Goal: Book appointment/travel/reservation

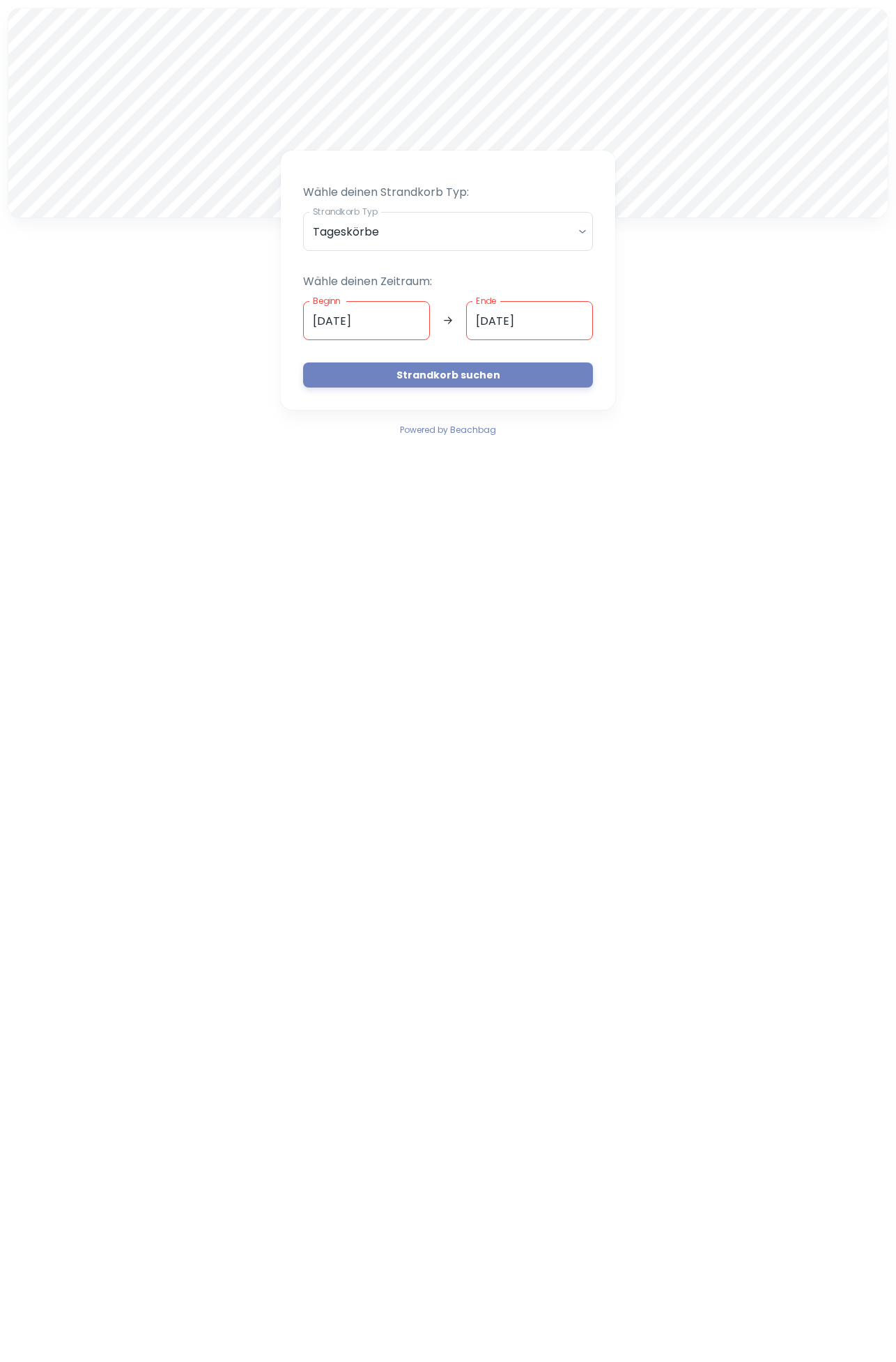
click at [410, 324] on input "[DATE]" at bounding box center [366, 321] width 127 height 39
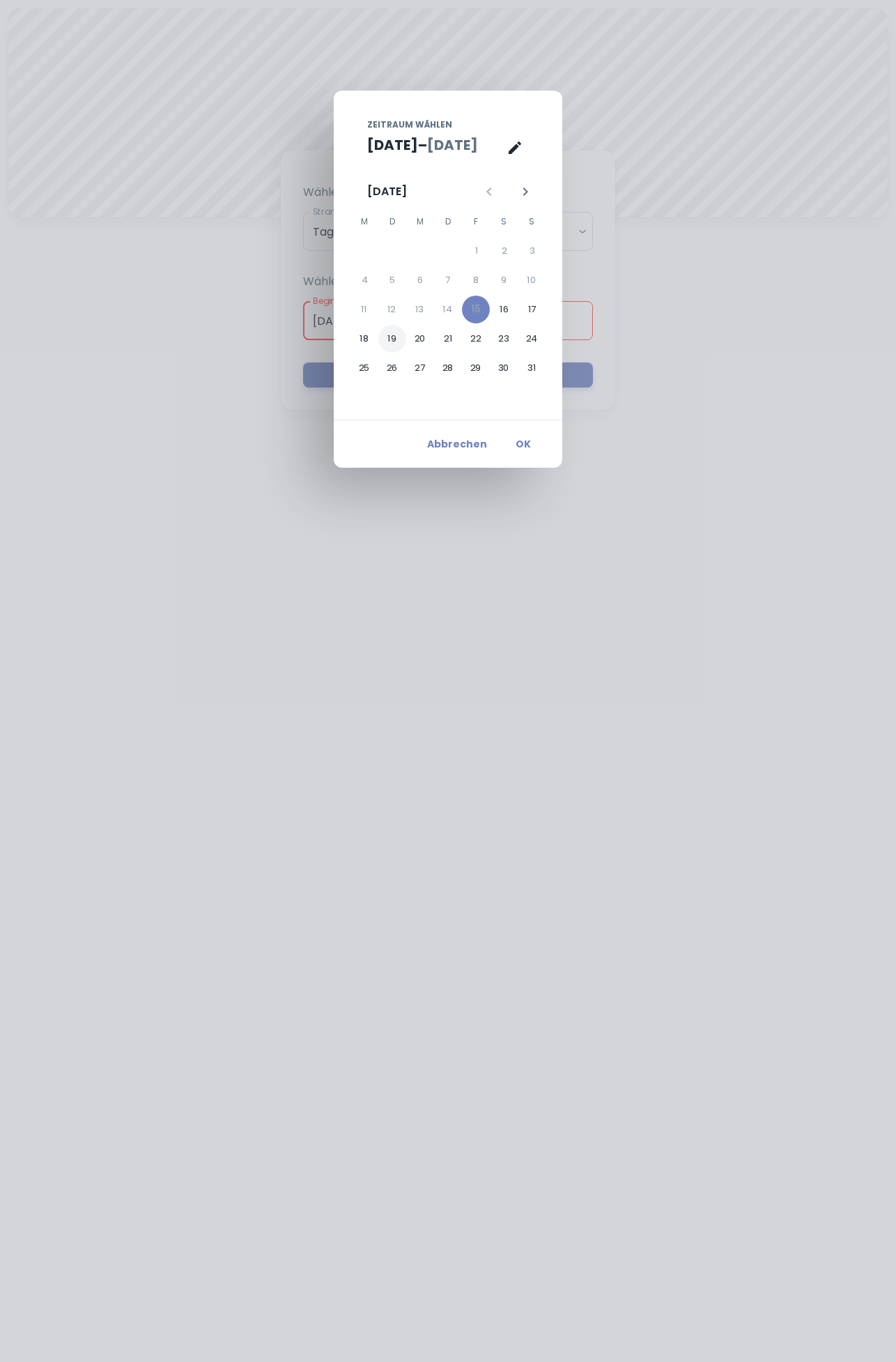
click at [396, 340] on button "19" at bounding box center [392, 339] width 28 height 28
type input "[DATE]"
click at [396, 336] on button "19" at bounding box center [392, 339] width 28 height 28
type input "[DATE]"
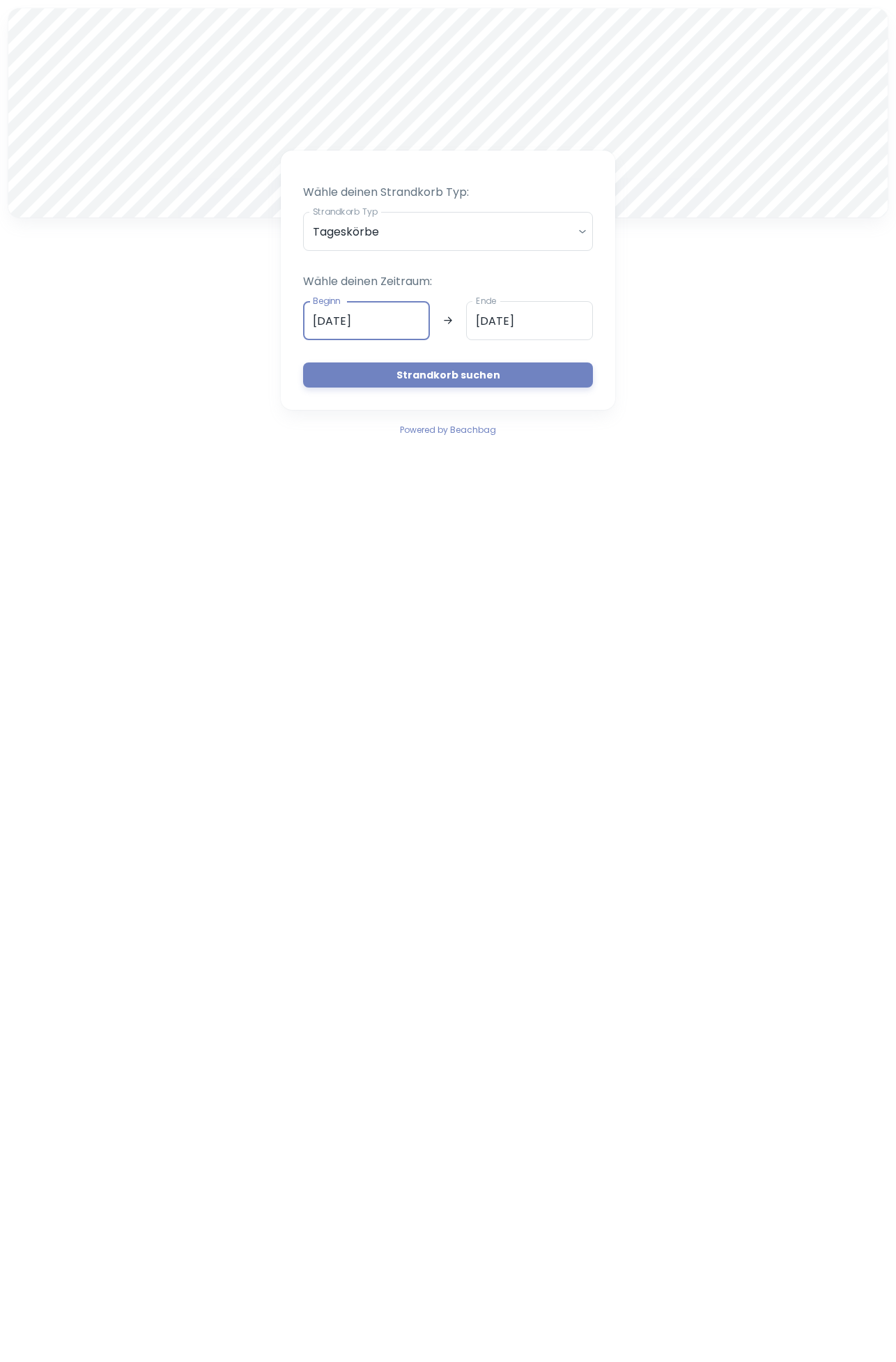
click at [460, 375] on button "Strandkorb suchen" at bounding box center [448, 375] width 290 height 25
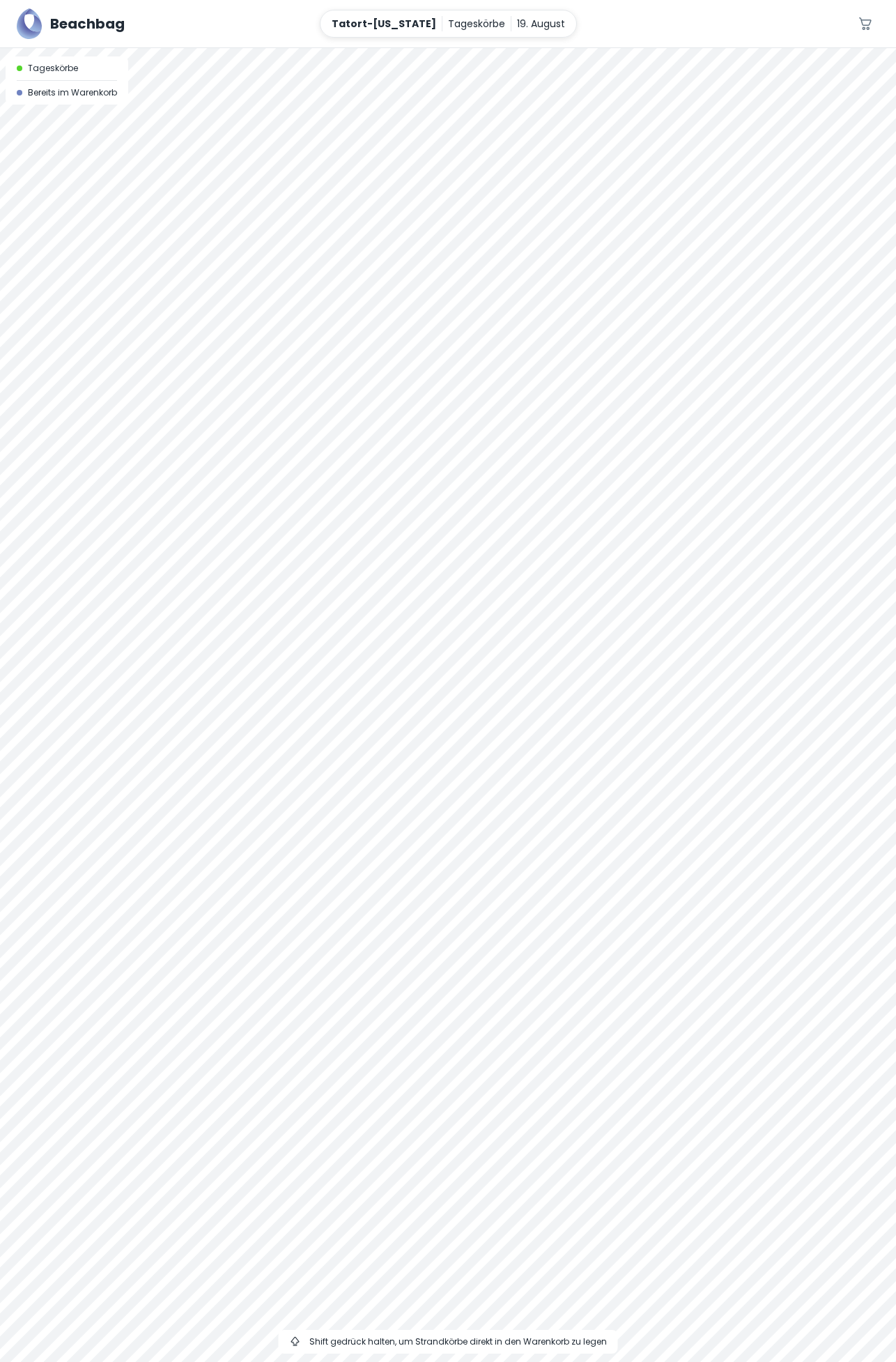
click at [818, 182] on div at bounding box center [448, 705] width 896 height 1313
click at [533, 20] on p "19. August" at bounding box center [541, 24] width 48 height 16
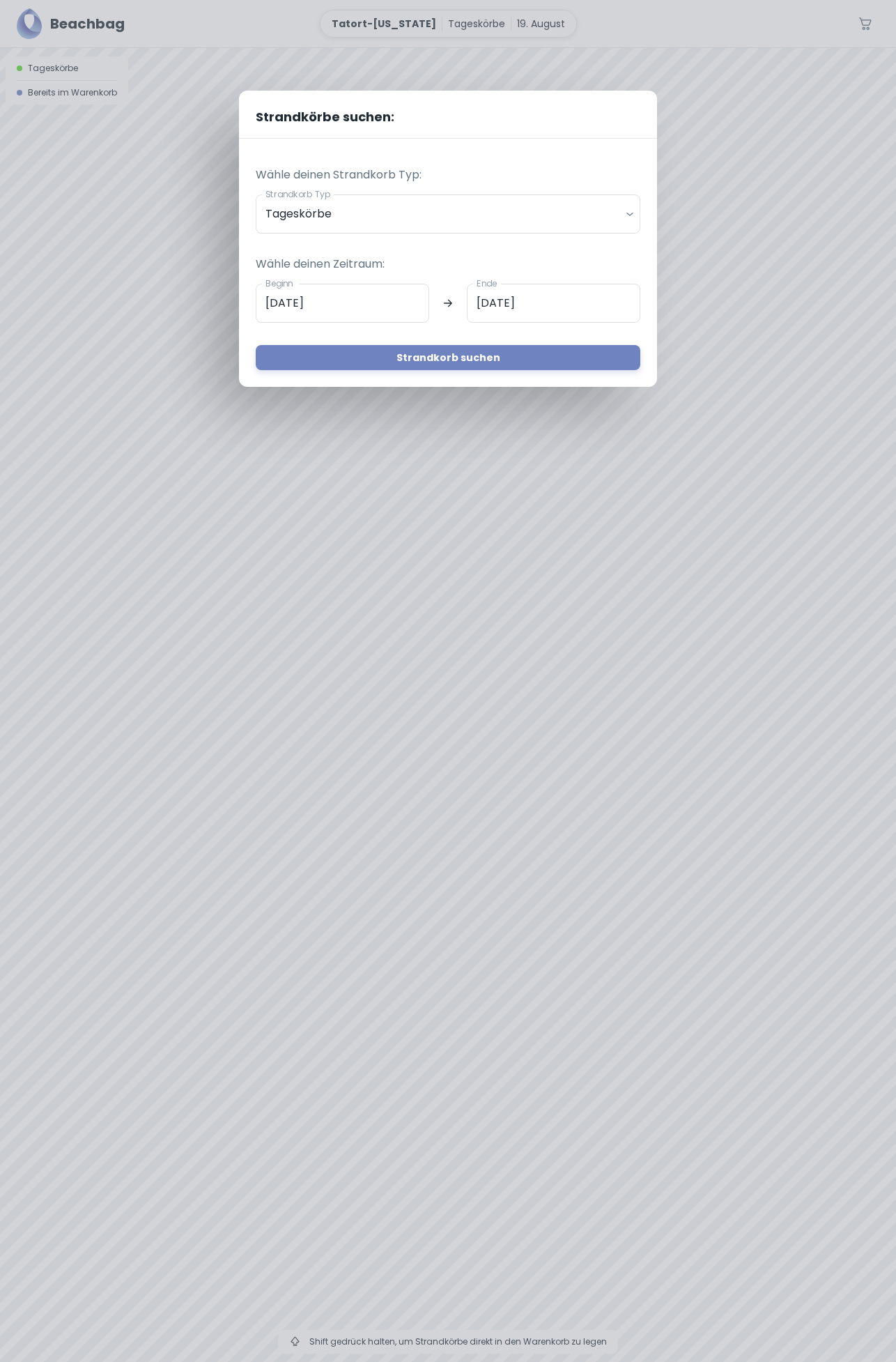
click at [378, 308] on input "[DATE]" at bounding box center [342, 304] width 173 height 39
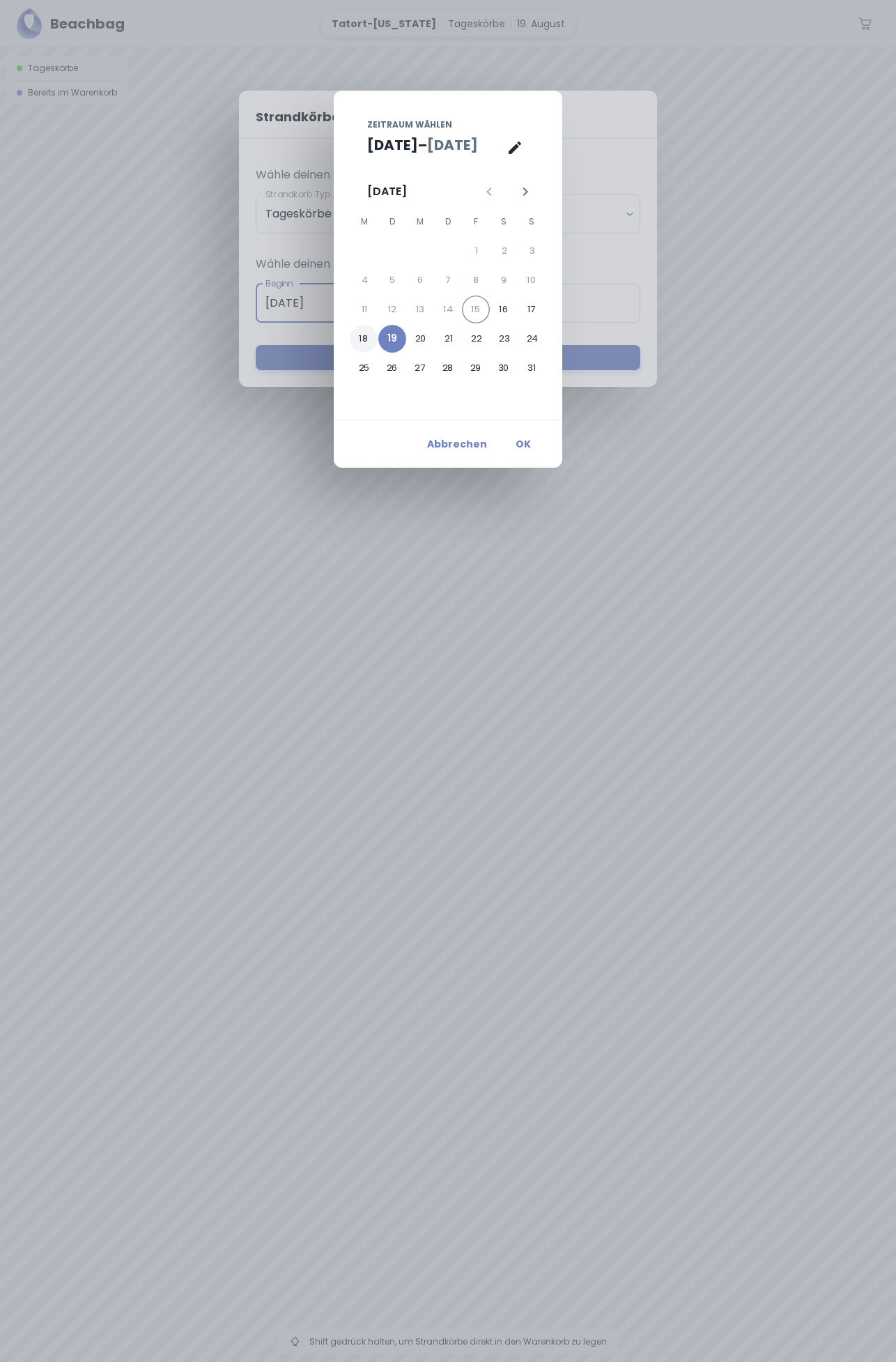
click at [366, 337] on button "18" at bounding box center [364, 339] width 28 height 28
type input "[DATE]"
click at [363, 335] on button "18" at bounding box center [365, 339] width 28 height 28
type input "[DATE]"
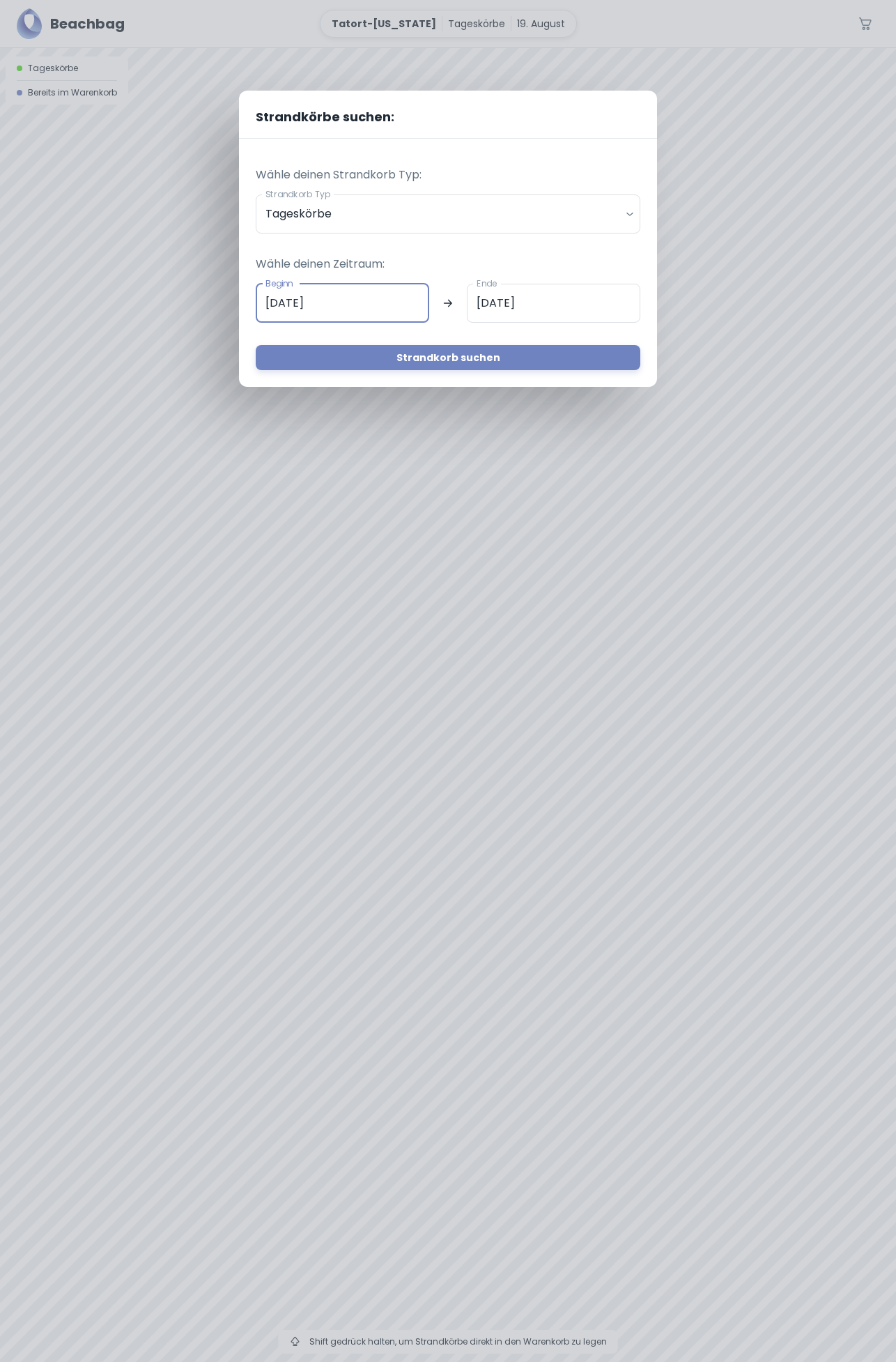
click at [446, 360] on button "Strandkorb suchen" at bounding box center [448, 358] width 384 height 25
